Goal: Information Seeking & Learning: Find specific fact

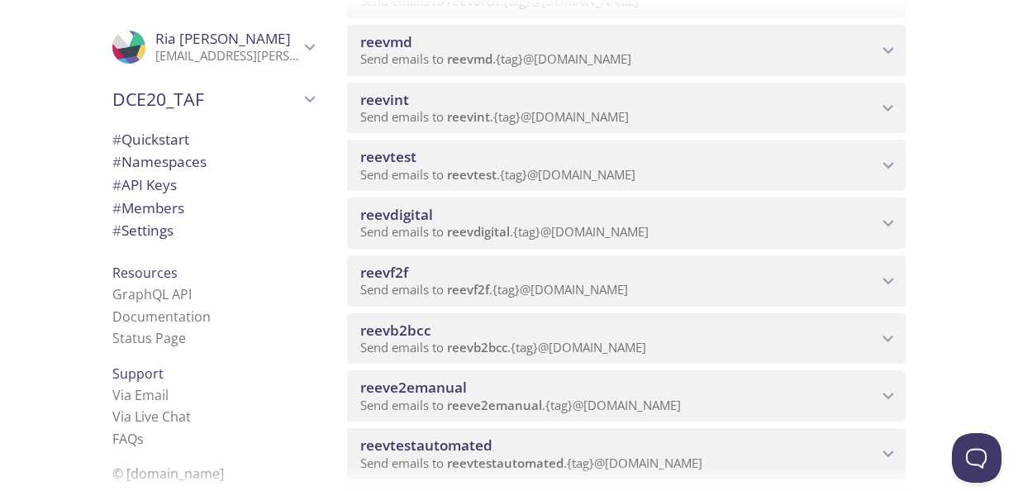
scroll to position [744, 0]
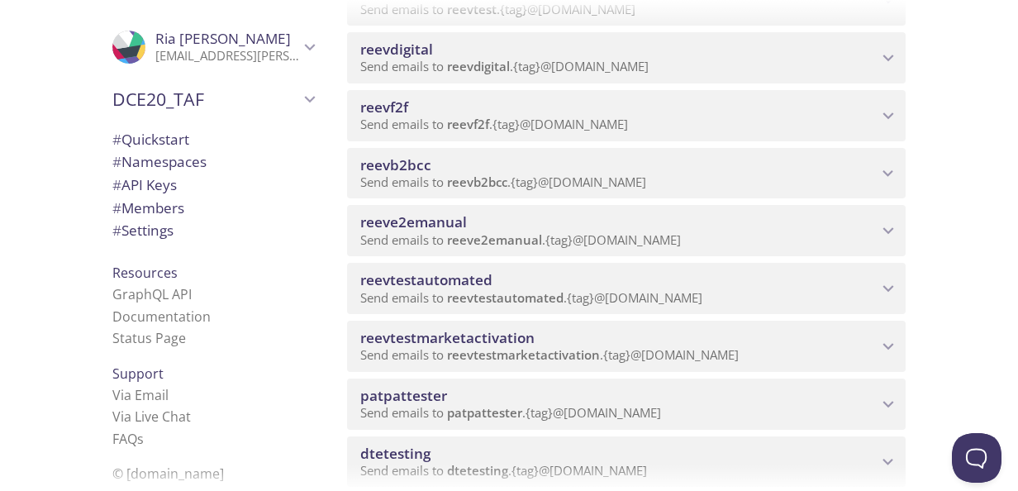
click at [446, 225] on span "reeve2emanual" at bounding box center [413, 221] width 107 height 19
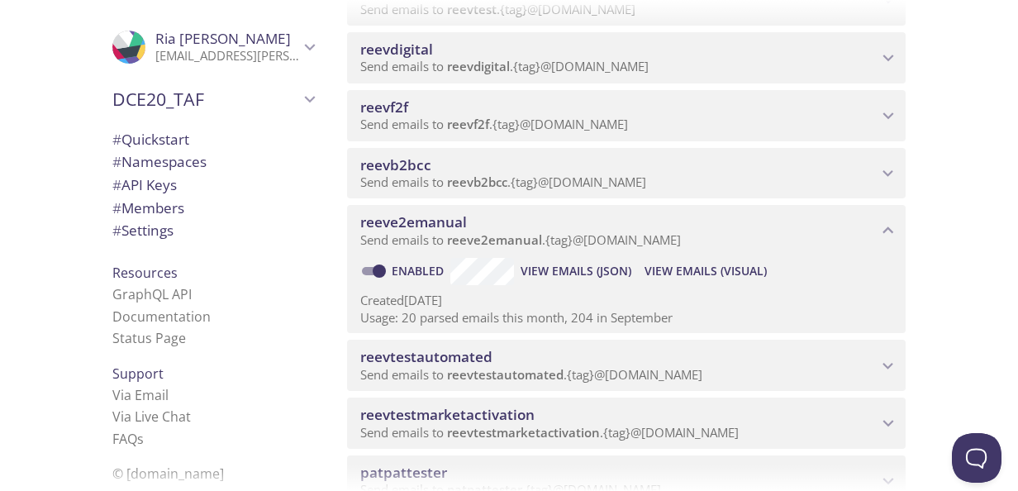
click at [695, 269] on span "View Emails (Visual)" at bounding box center [706, 271] width 122 height 20
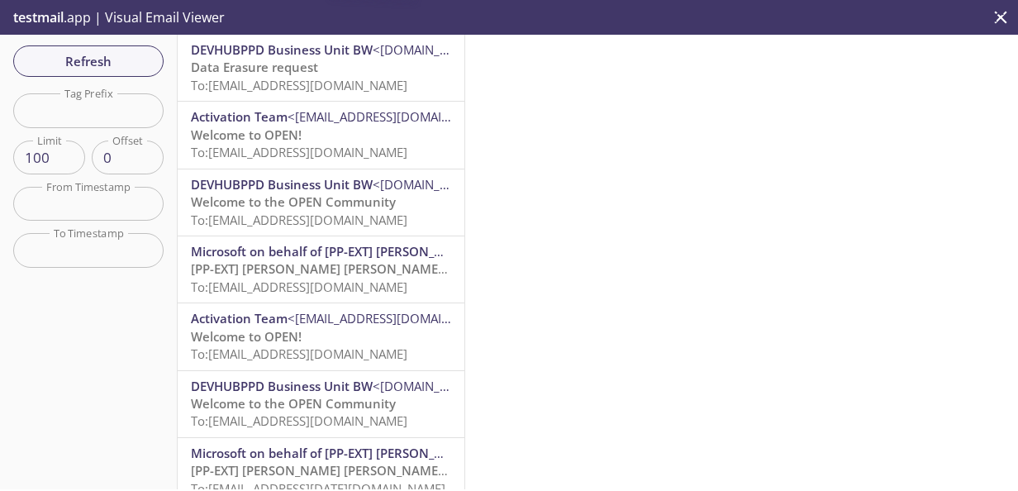
click at [281, 75] on span "Data Erasure request" at bounding box center [254, 67] width 127 height 17
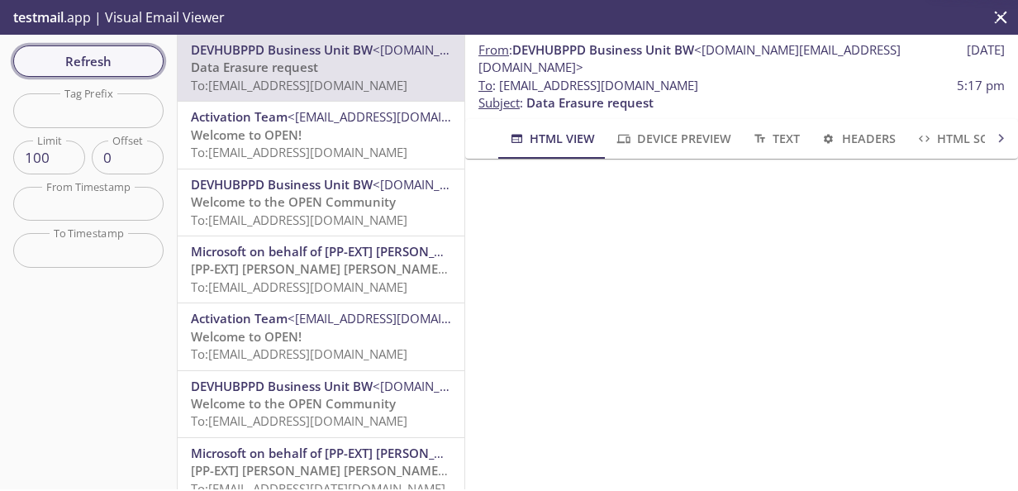
click at [74, 68] on span "Refresh" at bounding box center [88, 60] width 124 height 21
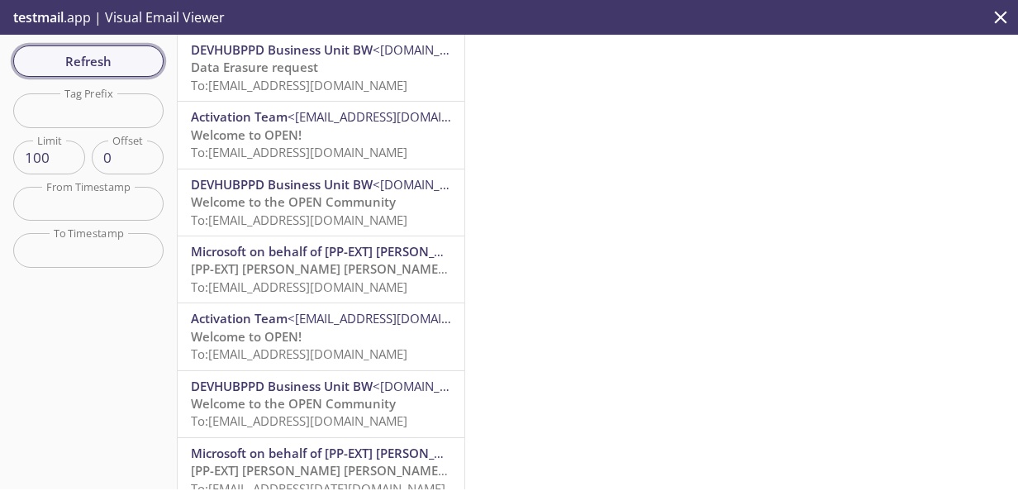
click at [81, 65] on span "Refresh" at bounding box center [88, 60] width 124 height 21
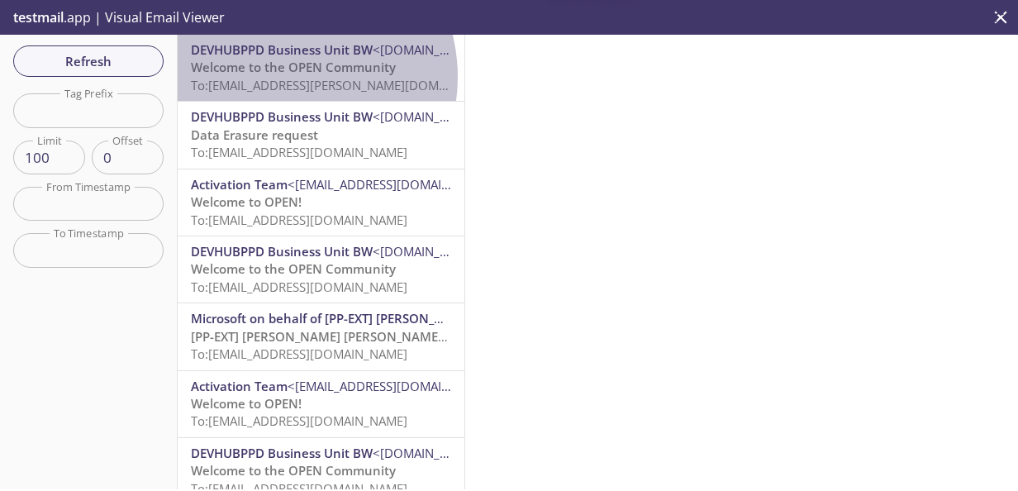
click at [283, 77] on span "To: [EMAIL_ADDRESS][PERSON_NAME][DOMAIN_NAME]" at bounding box center [347, 85] width 312 height 17
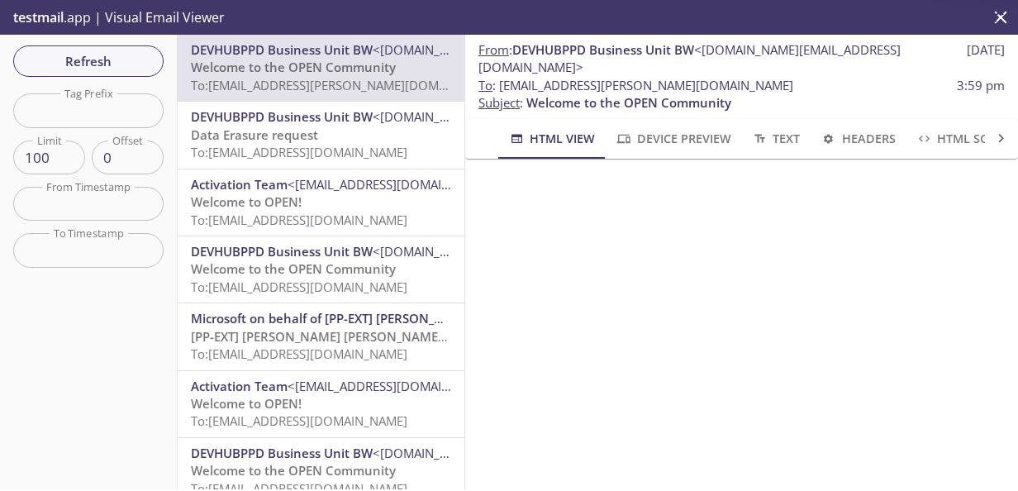
scroll to position [10, 0]
click at [91, 67] on span "Refresh" at bounding box center [88, 60] width 124 height 21
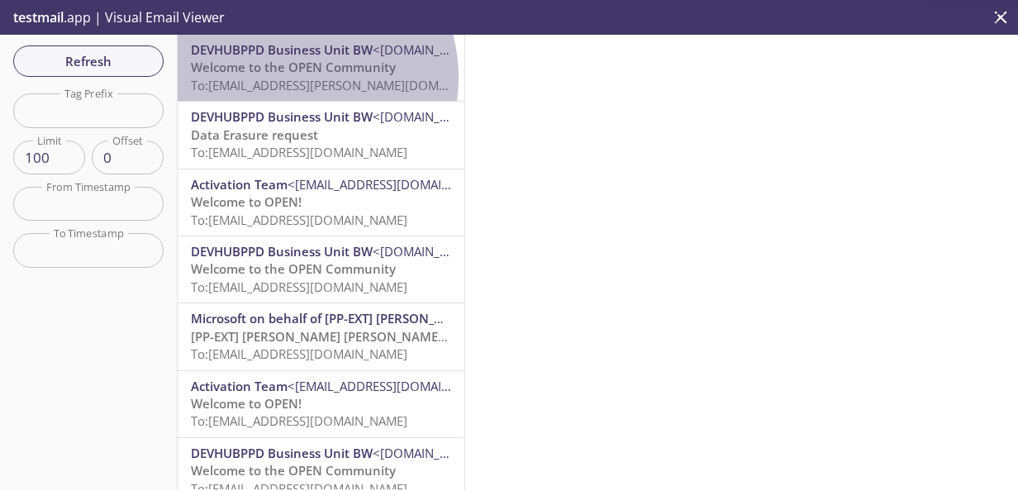
click at [289, 78] on span "To: [EMAIL_ADDRESS][PERSON_NAME][DOMAIN_NAME]" at bounding box center [347, 85] width 312 height 17
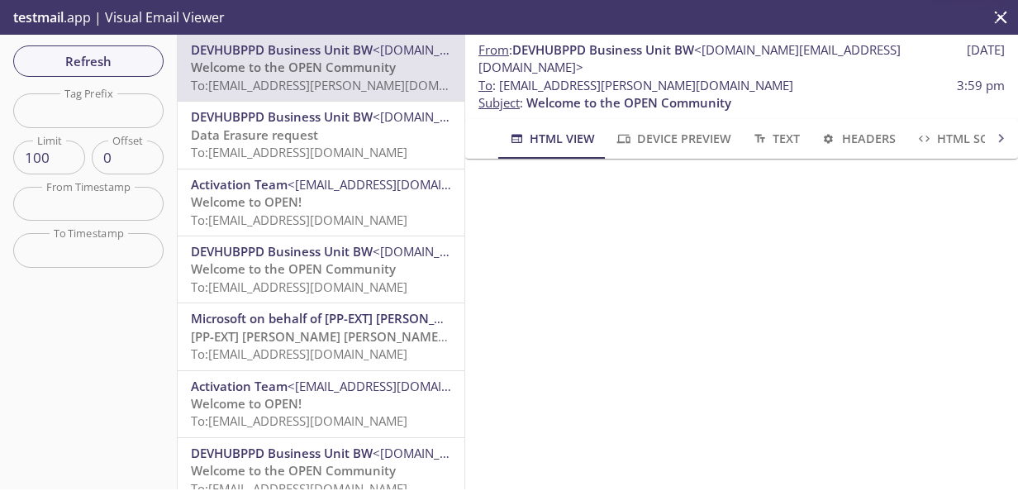
scroll to position [258, 0]
click at [88, 57] on span "Refresh" at bounding box center [88, 60] width 124 height 21
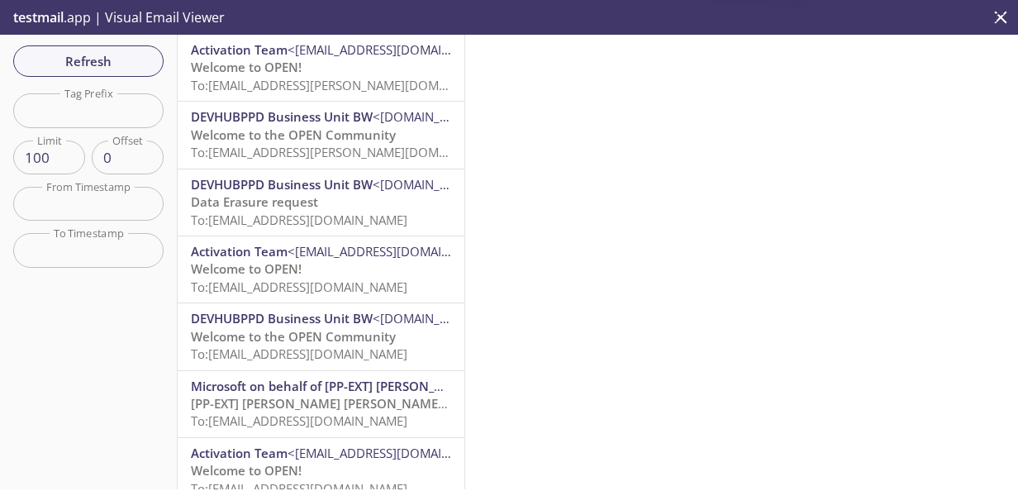
click at [352, 59] on span "Activation Team <[EMAIL_ADDRESS][DOMAIN_NAME]>" at bounding box center [321, 49] width 260 height 17
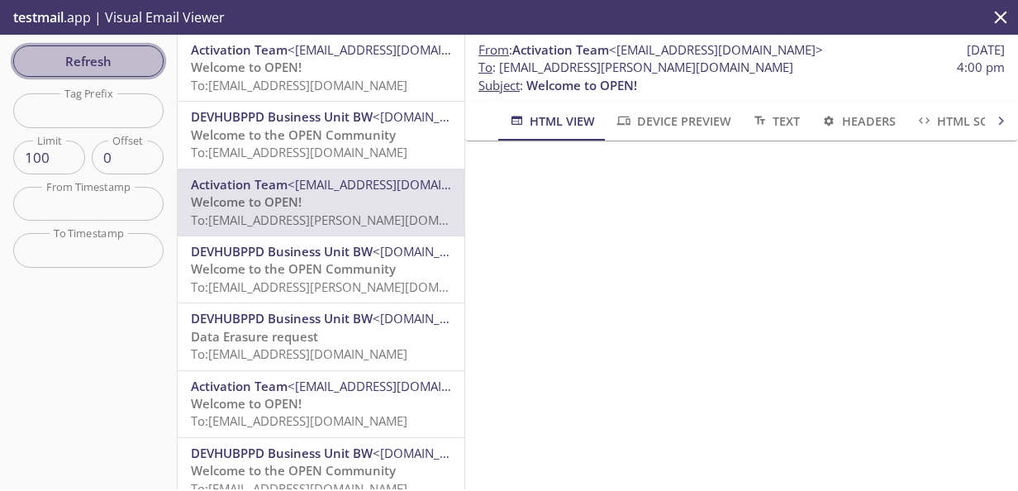
click at [135, 60] on span "Refresh" at bounding box center [88, 60] width 124 height 21
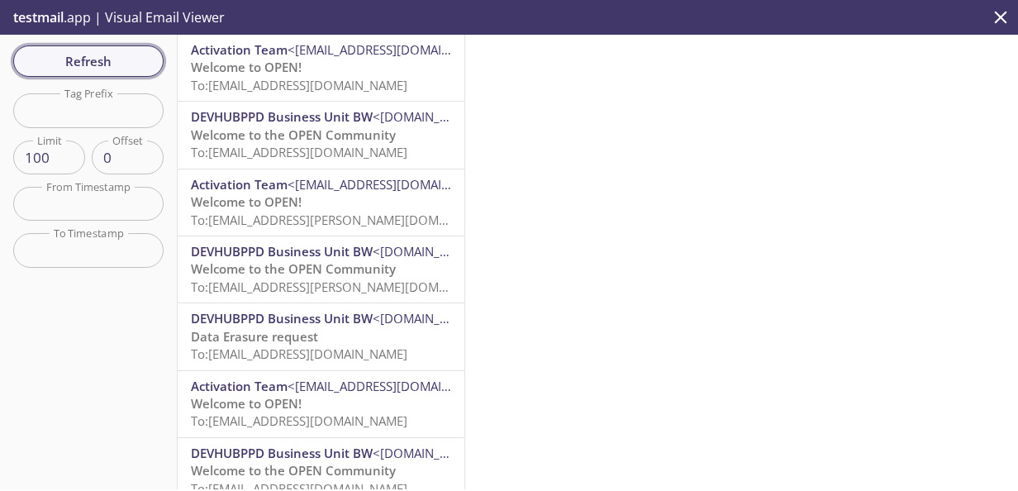
click at [143, 60] on span "Refresh" at bounding box center [88, 60] width 124 height 21
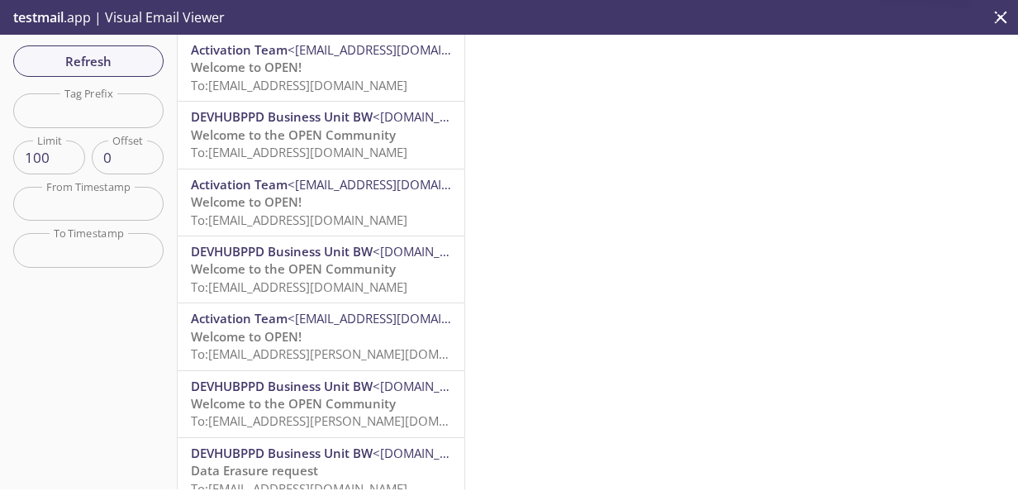
click at [309, 131] on span "Welcome to the OPEN Community" at bounding box center [293, 134] width 205 height 17
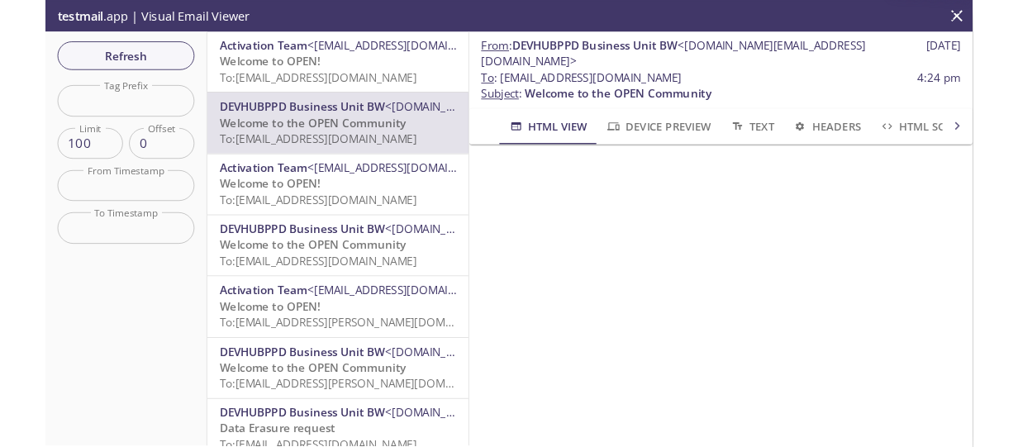
scroll to position [165, 0]
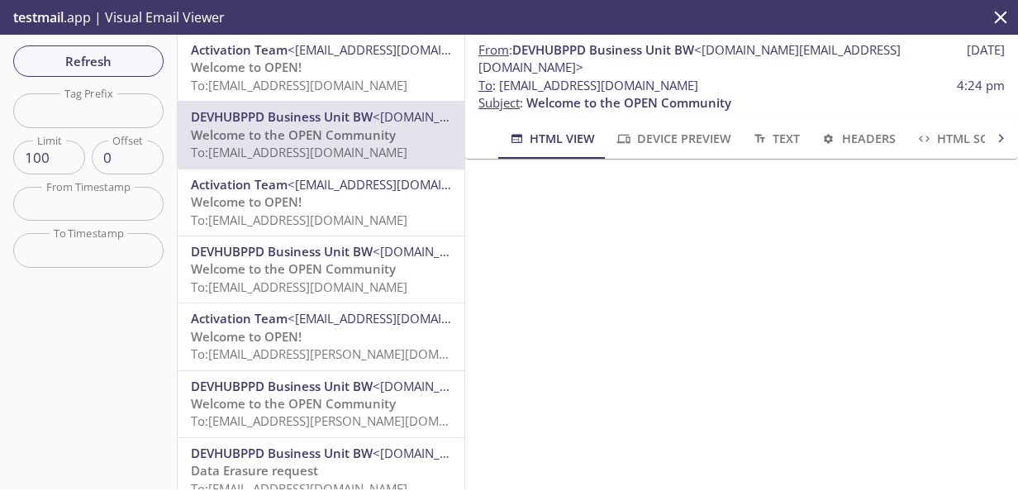
drag, startPoint x: 755, startPoint y: 68, endPoint x: 498, endPoint y: 62, distance: 257.1
click at [498, 77] on span "To : [EMAIL_ADDRESS][DOMAIN_NAME] 4:24 pm" at bounding box center [741, 85] width 526 height 17
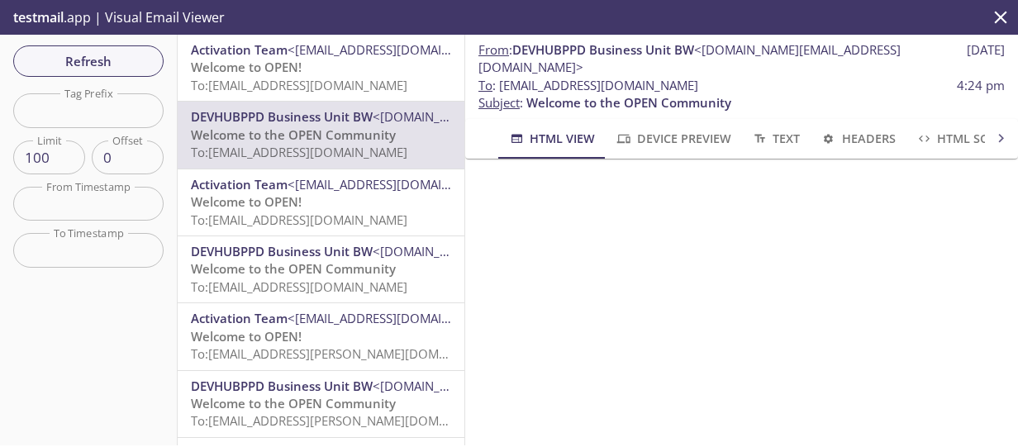
scroll to position [83, 0]
click at [274, 77] on span "To: [EMAIL_ADDRESS][DOMAIN_NAME]" at bounding box center [299, 85] width 217 height 17
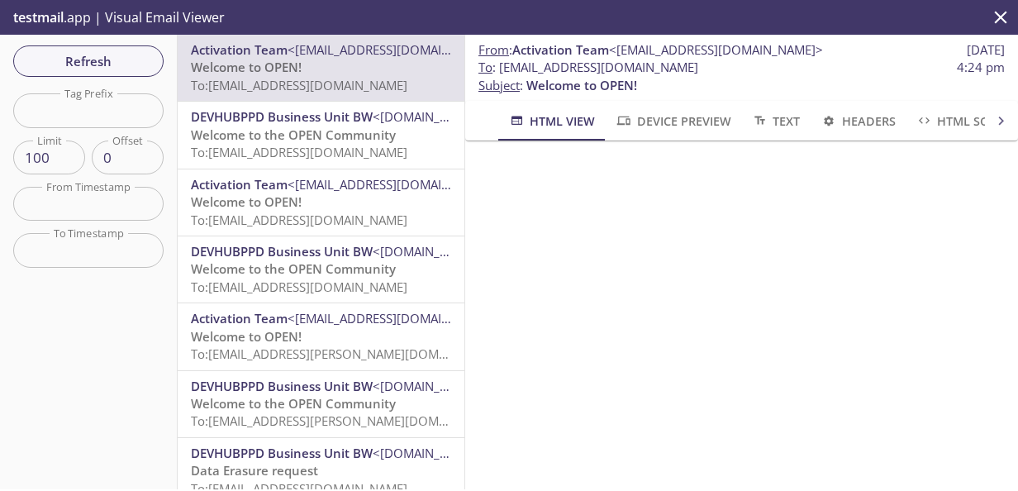
scroll to position [301, 0]
drag, startPoint x: 81, startPoint y: 50, endPoint x: 370, endPoint y: 74, distance: 290.2
click at [81, 51] on span "Refresh" at bounding box center [88, 60] width 124 height 21
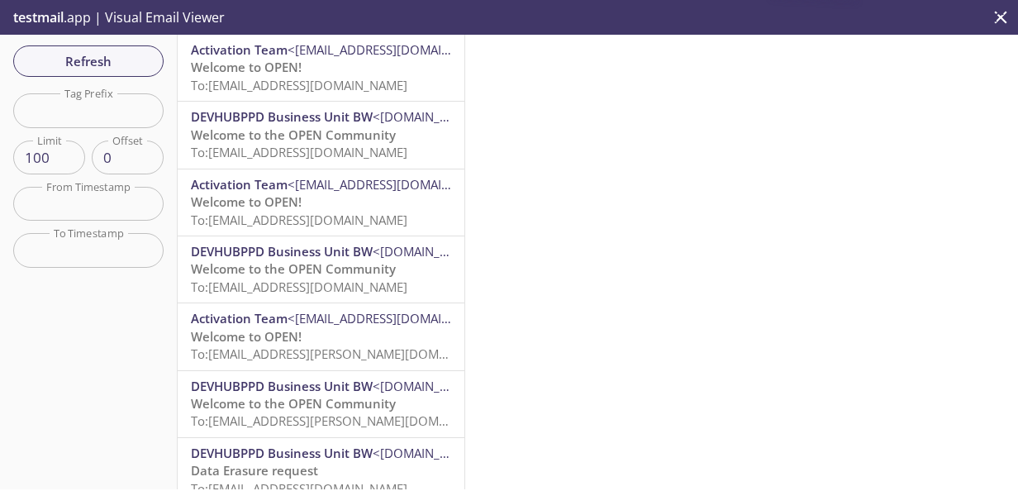
click at [319, 61] on p "Welcome to OPEN! To: [EMAIL_ADDRESS][DOMAIN_NAME]" at bounding box center [321, 77] width 260 height 36
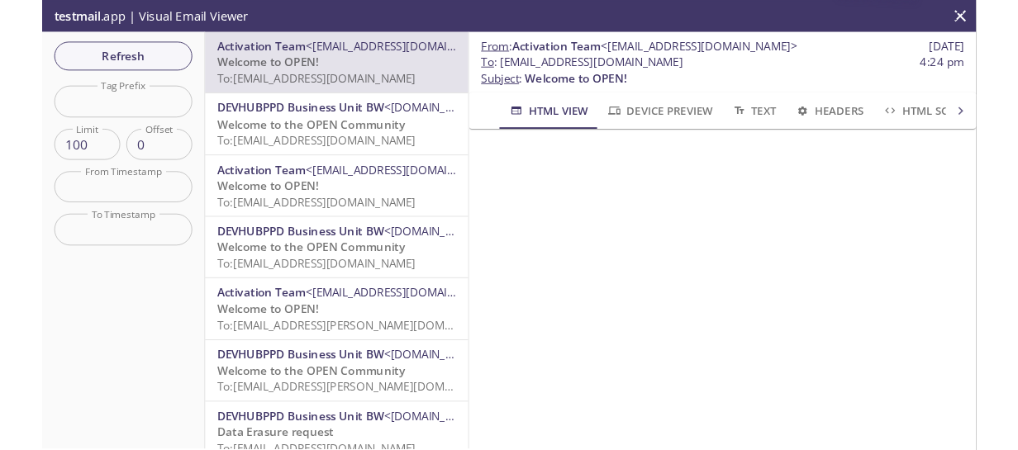
scroll to position [301, 0]
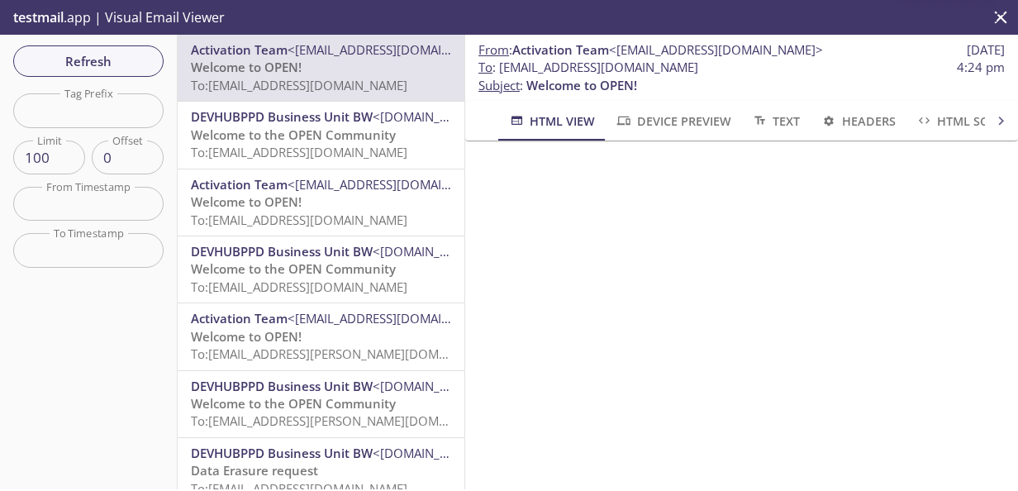
drag, startPoint x: 89, startPoint y: 66, endPoint x: 352, endPoint y: 48, distance: 263.4
click at [89, 67] on span "Refresh" at bounding box center [88, 60] width 124 height 21
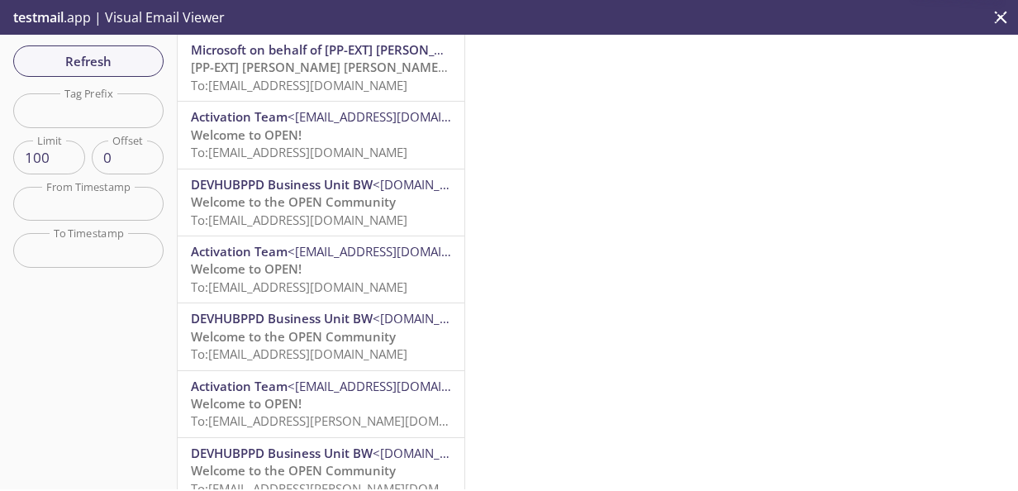
click at [334, 74] on span "[PP-EXT] [PERSON_NAME] [PERSON_NAME] International account email verification c…" at bounding box center [453, 67] width 525 height 17
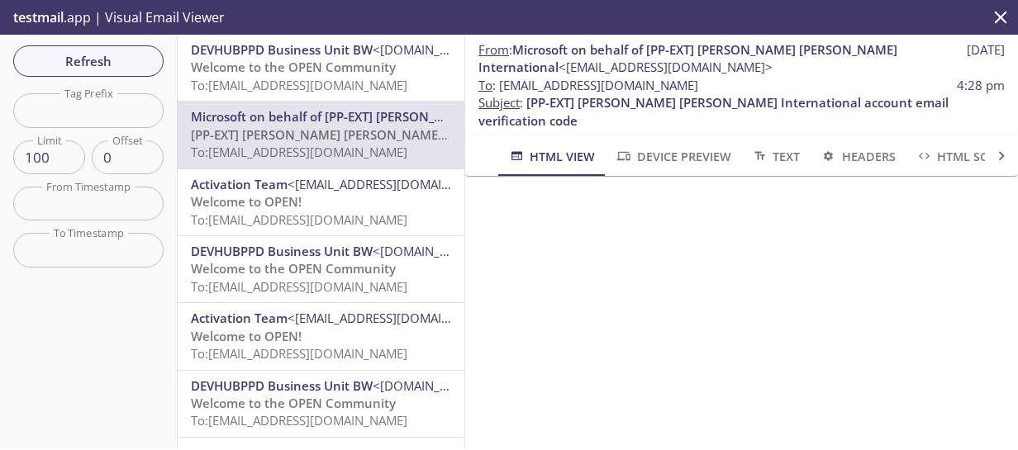
click at [340, 77] on span "To: [EMAIL_ADDRESS][DOMAIN_NAME]" at bounding box center [299, 85] width 217 height 17
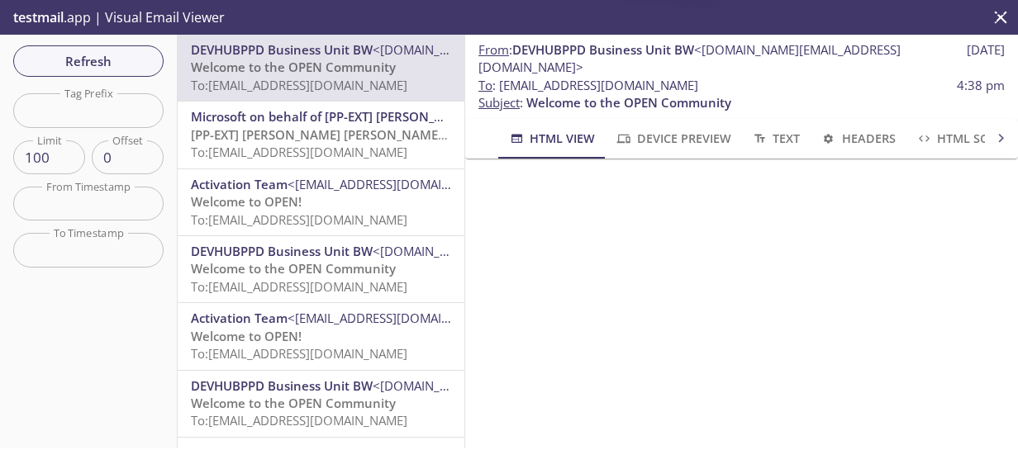
scroll to position [248, 0]
click at [51, 62] on span "Refresh" at bounding box center [88, 60] width 124 height 21
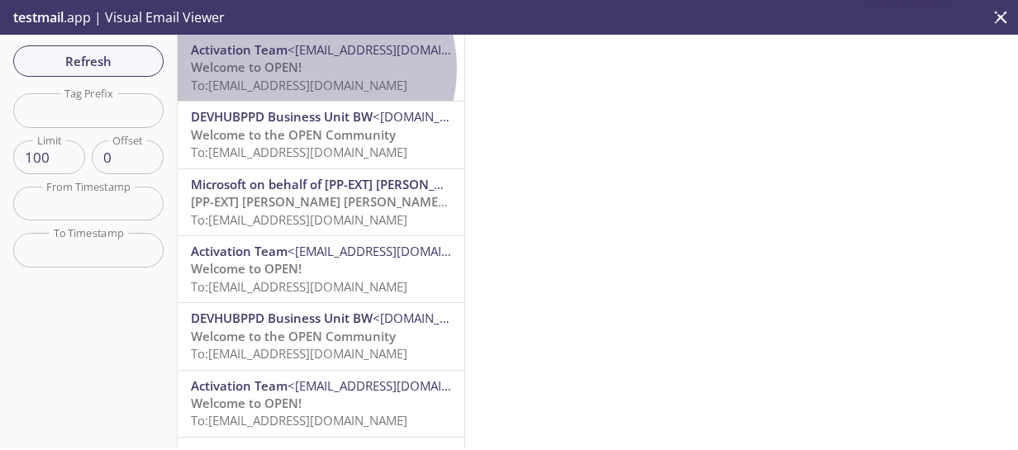
click at [312, 69] on p "Welcome to OPEN! To: [EMAIL_ADDRESS][DOMAIN_NAME]" at bounding box center [321, 77] width 260 height 36
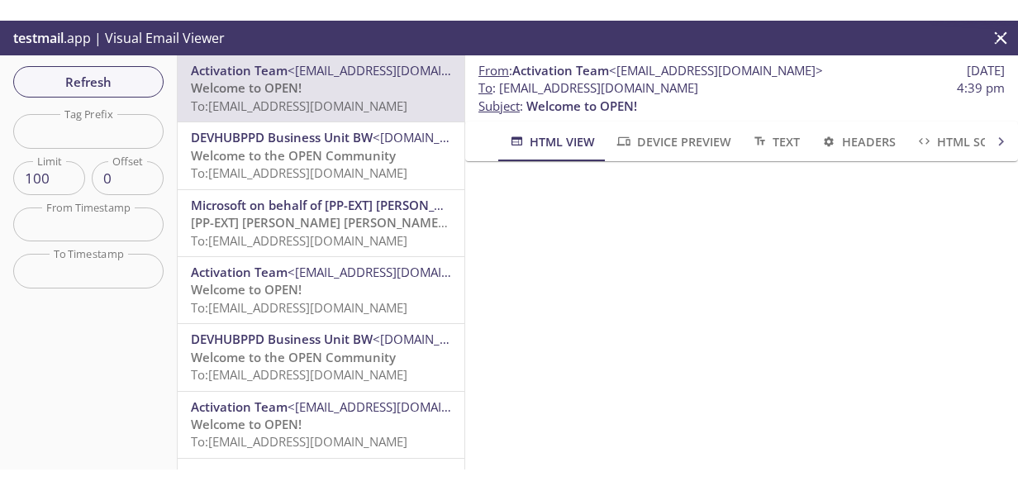
scroll to position [248, 0]
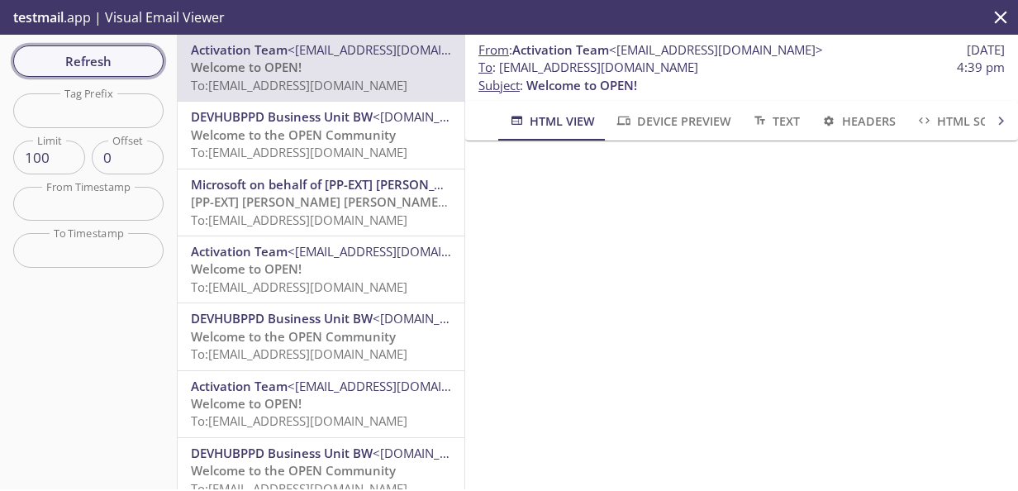
click at [98, 61] on span "Refresh" at bounding box center [88, 60] width 124 height 21
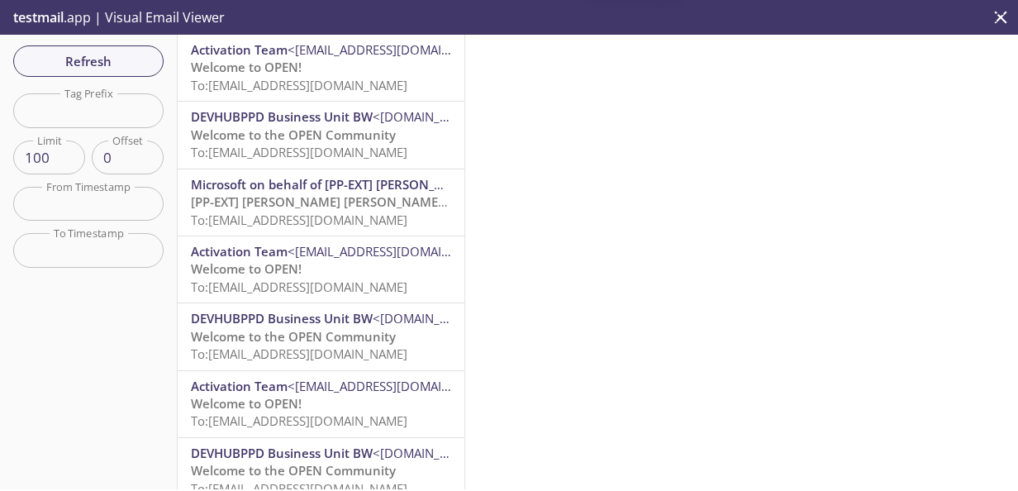
click at [279, 69] on span "Welcome to OPEN!" at bounding box center [246, 67] width 111 height 17
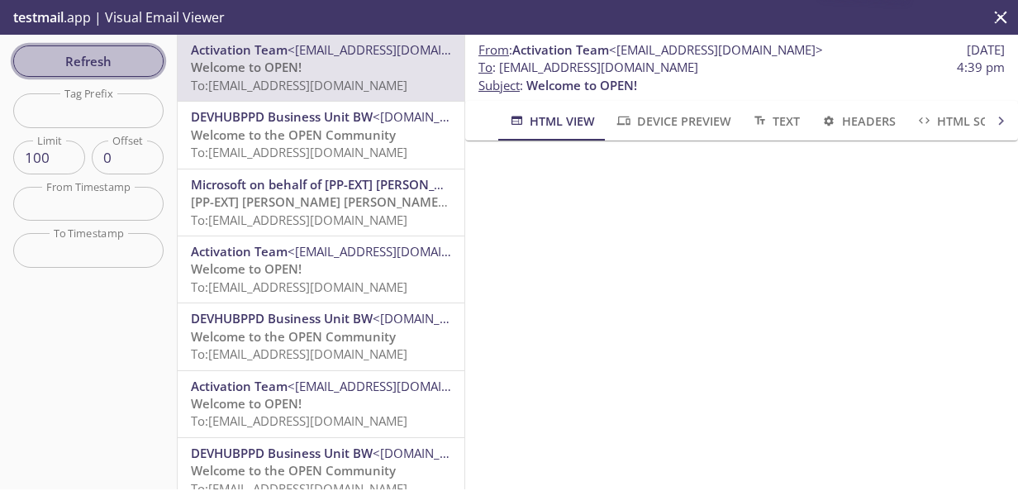
click at [79, 64] on span "Refresh" at bounding box center [88, 60] width 124 height 21
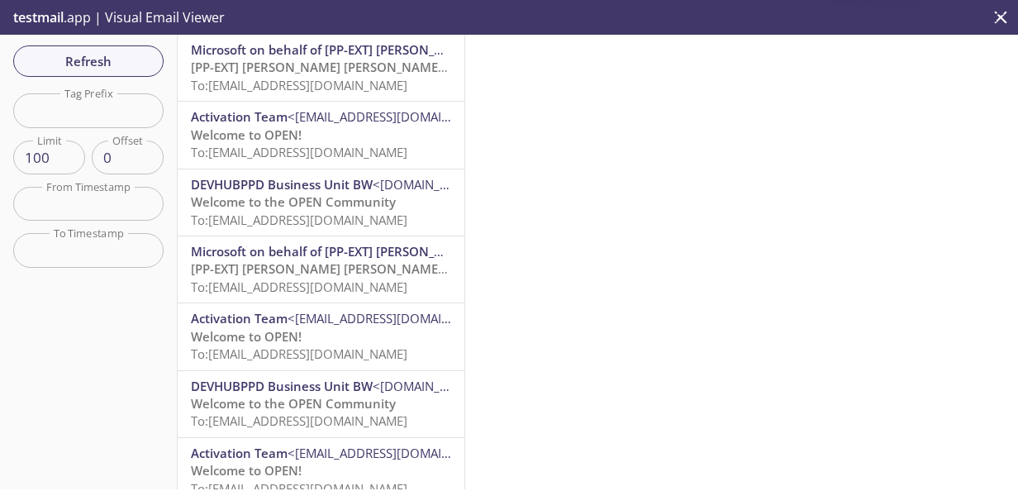
click at [294, 74] on span "[PP-EXT] [PERSON_NAME] [PERSON_NAME] International account email verification c…" at bounding box center [453, 67] width 525 height 17
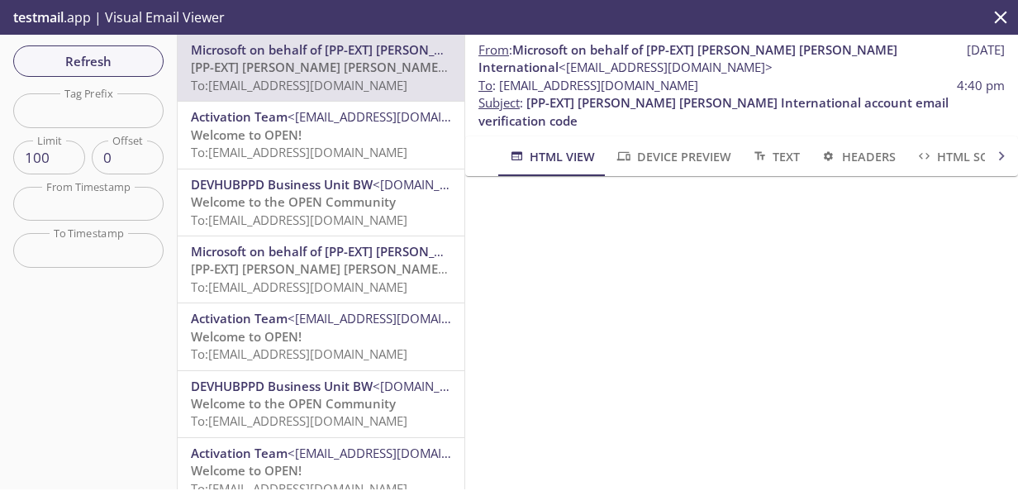
drag, startPoint x: 780, startPoint y: 86, endPoint x: 499, endPoint y: 82, distance: 281.0
click at [499, 82] on span "To : [EMAIL_ADDRESS][DOMAIN_NAME] 4:40 pm" at bounding box center [741, 85] width 526 height 17
copy span "[EMAIL_ADDRESS][DOMAIN_NAME]"
